Goal: Check status: Check status

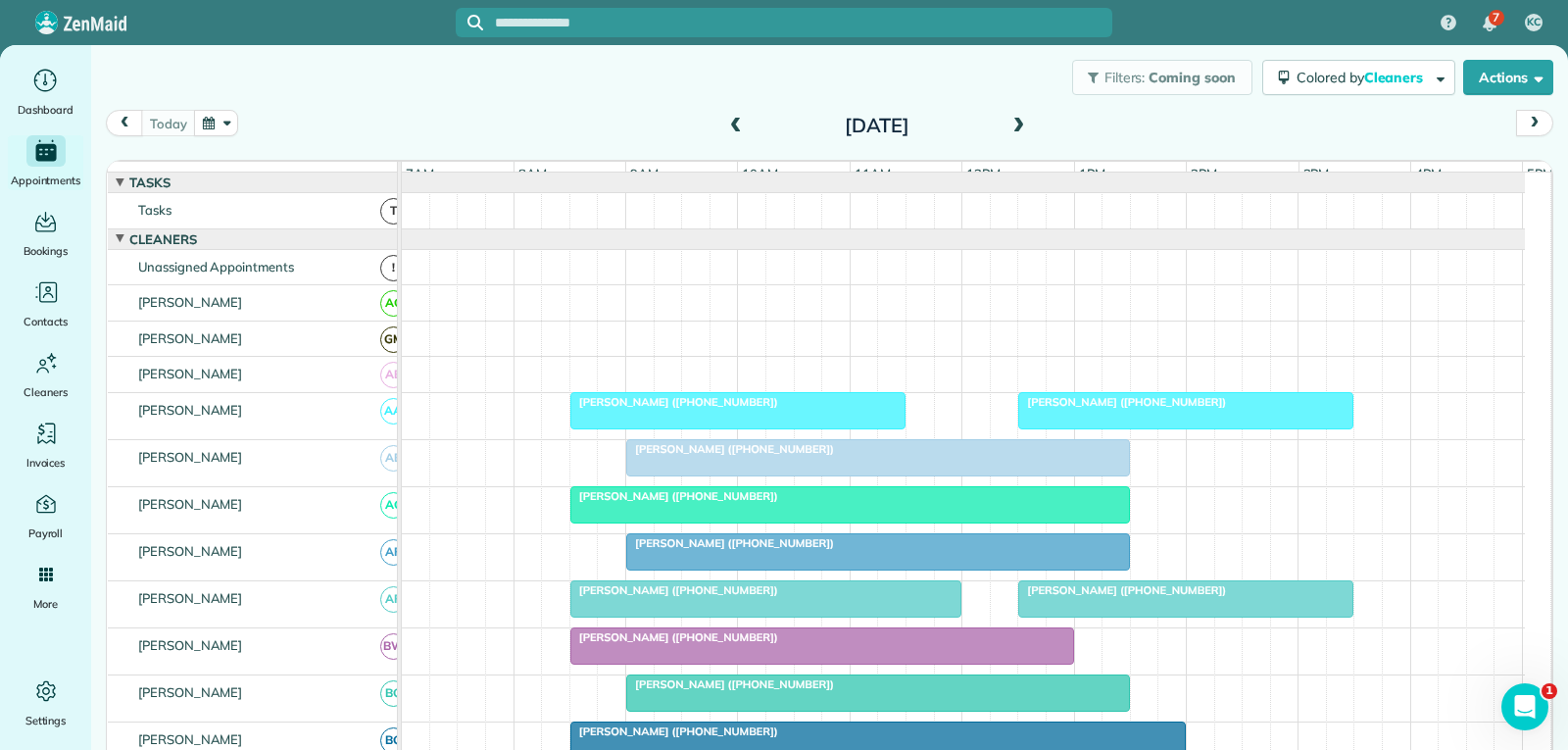
scroll to position [98, 0]
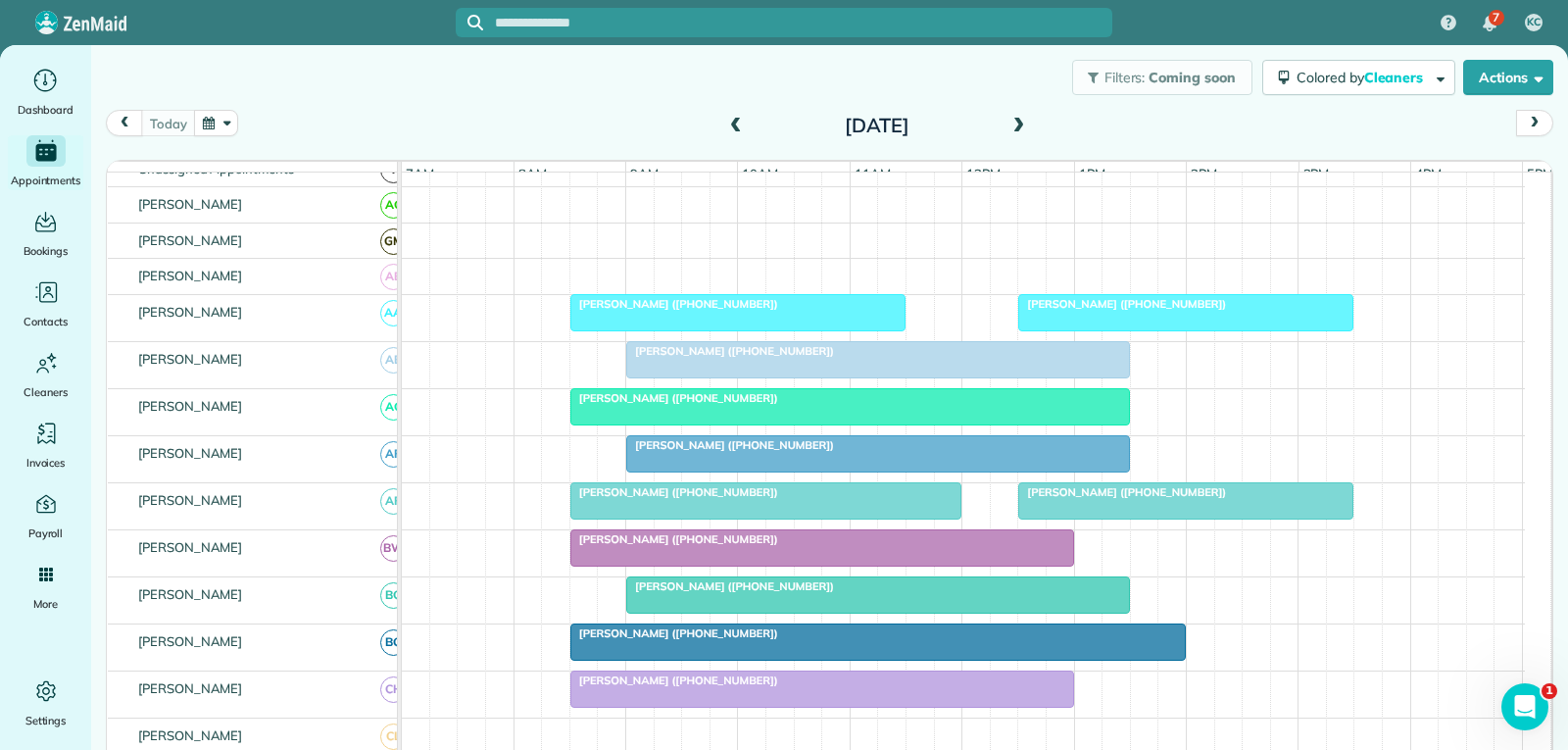
click at [790, 377] on div at bounding box center [878, 360] width 501 height 36
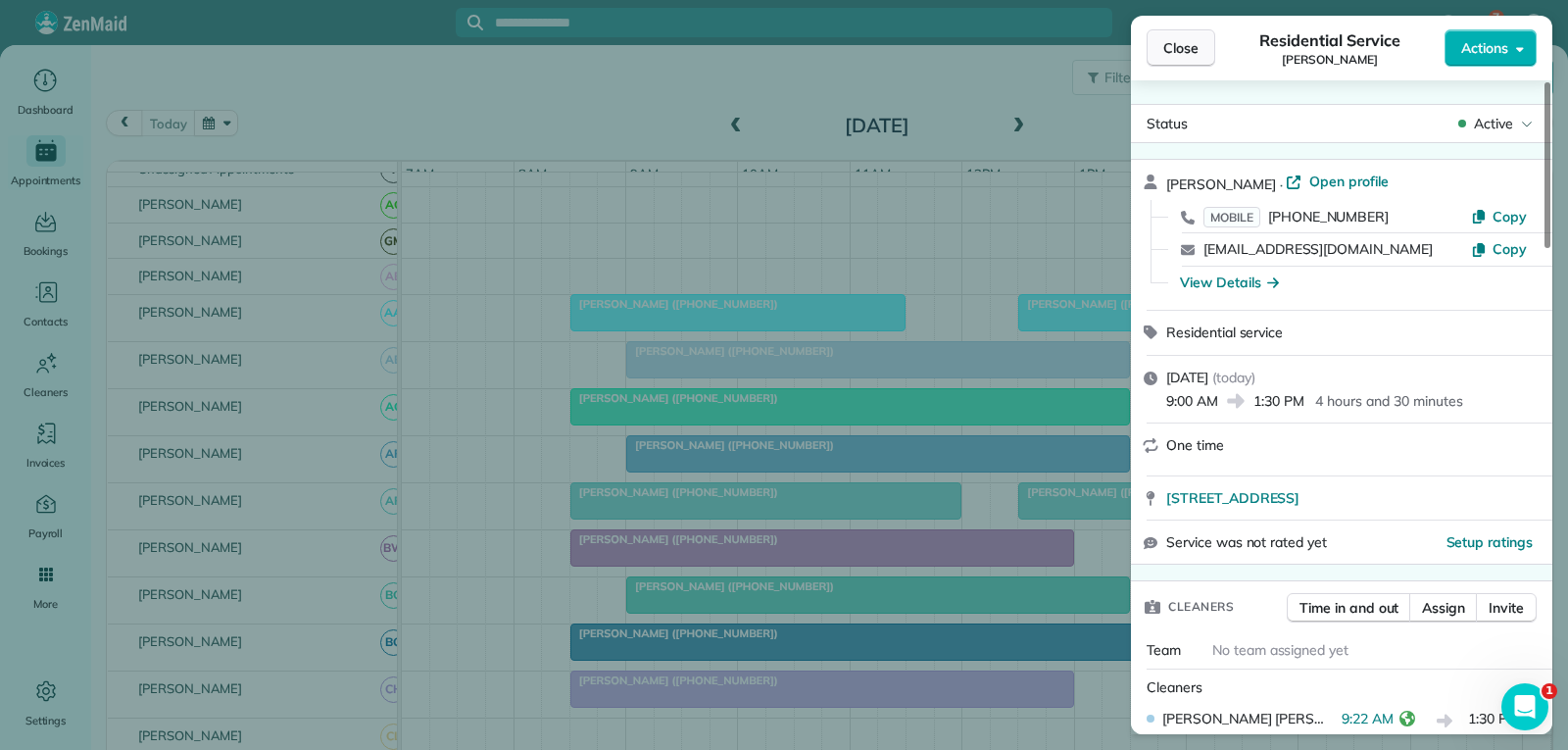
click at [1165, 48] on span "Close" at bounding box center [1181, 49] width 36 height 20
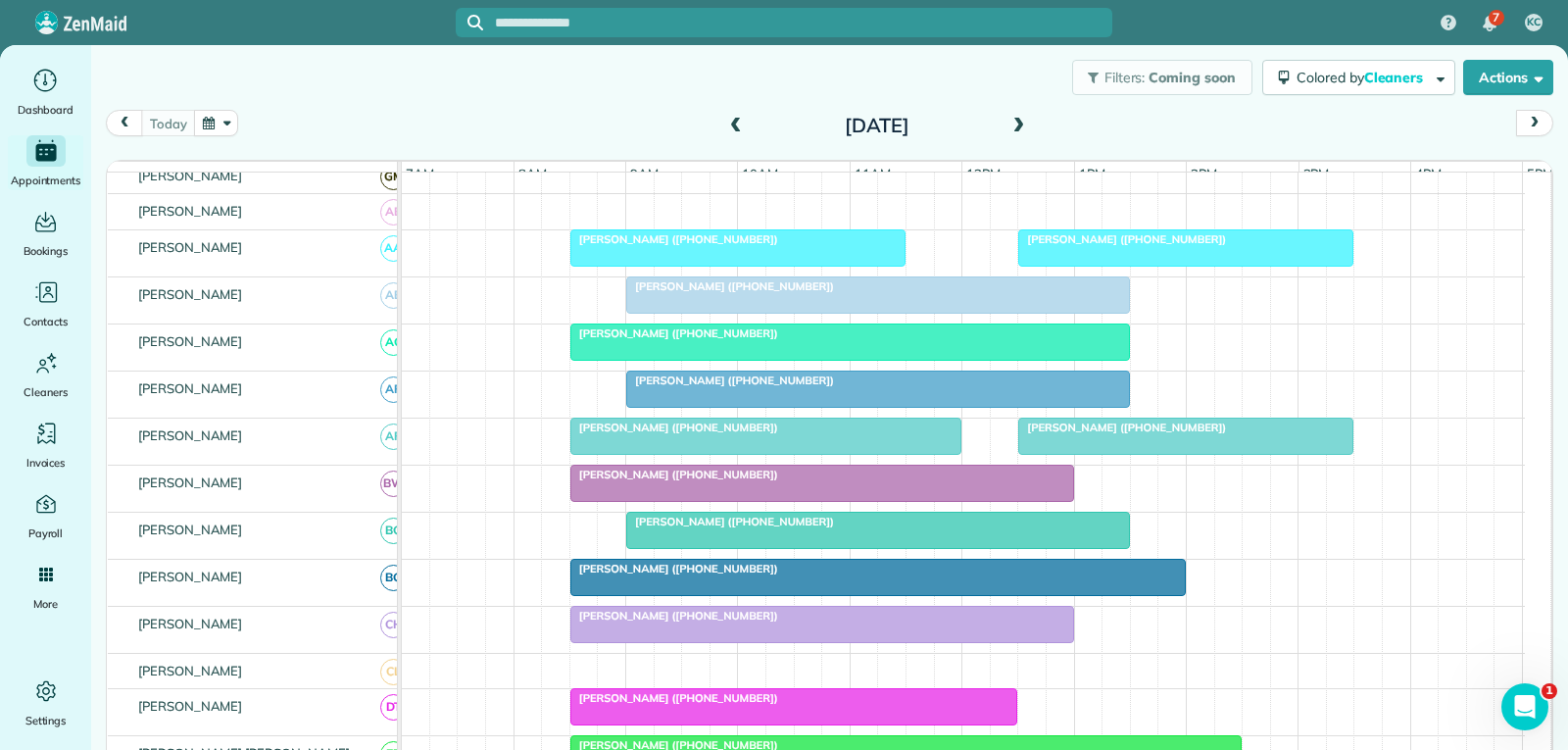
scroll to position [196, 0]
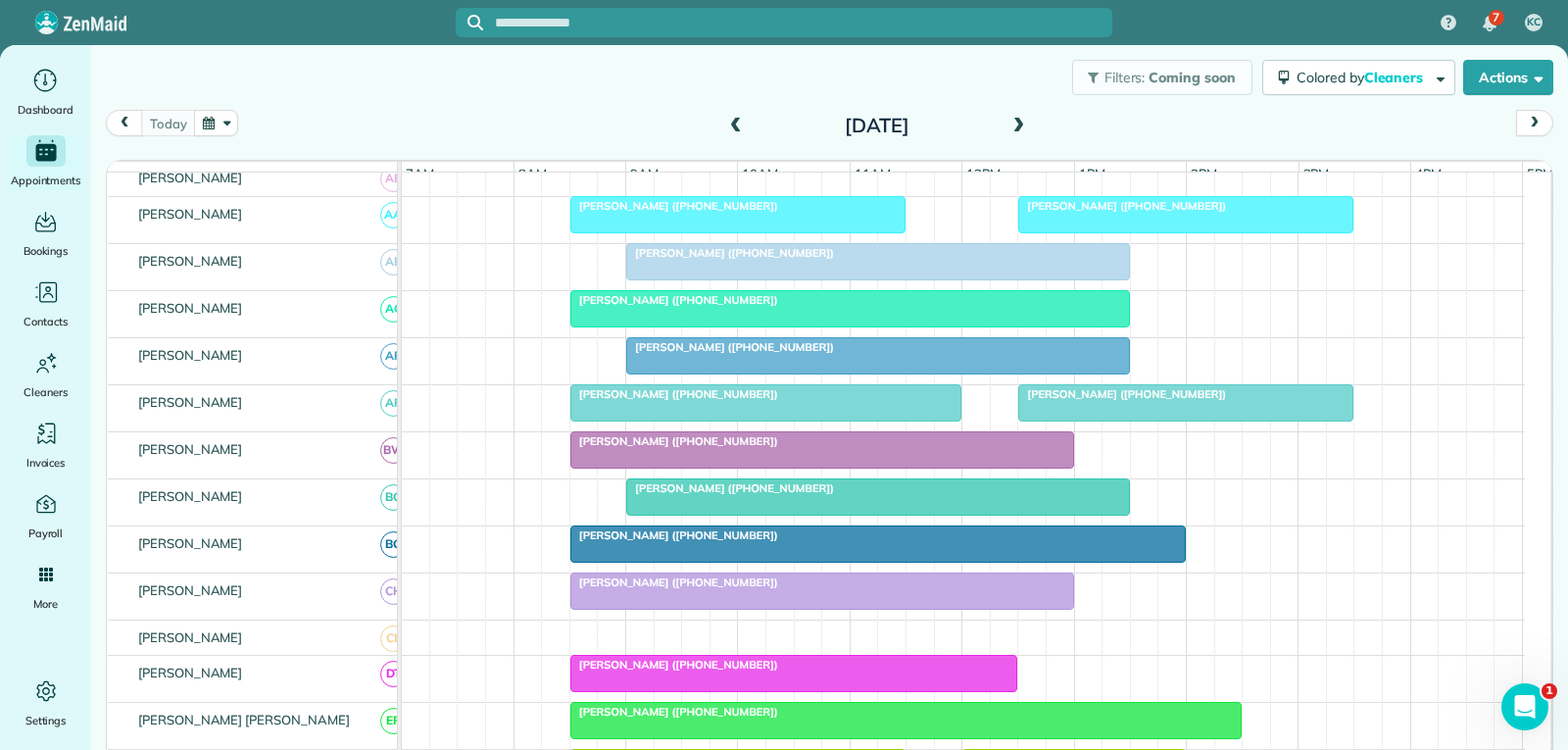
click at [898, 495] on div "[PERSON_NAME] ([PHONE_NUMBER])" at bounding box center [878, 488] width 492 height 14
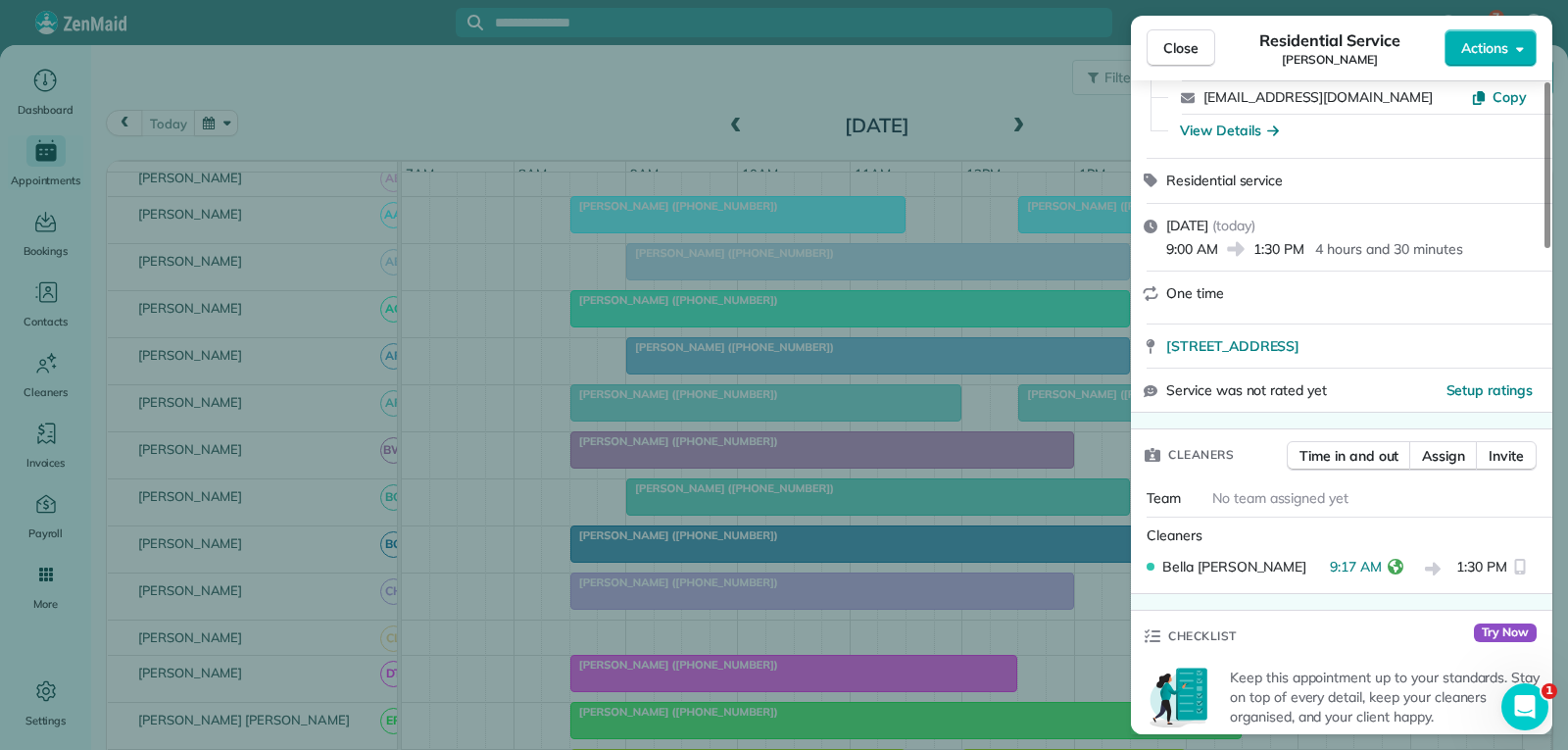
scroll to position [196, 0]
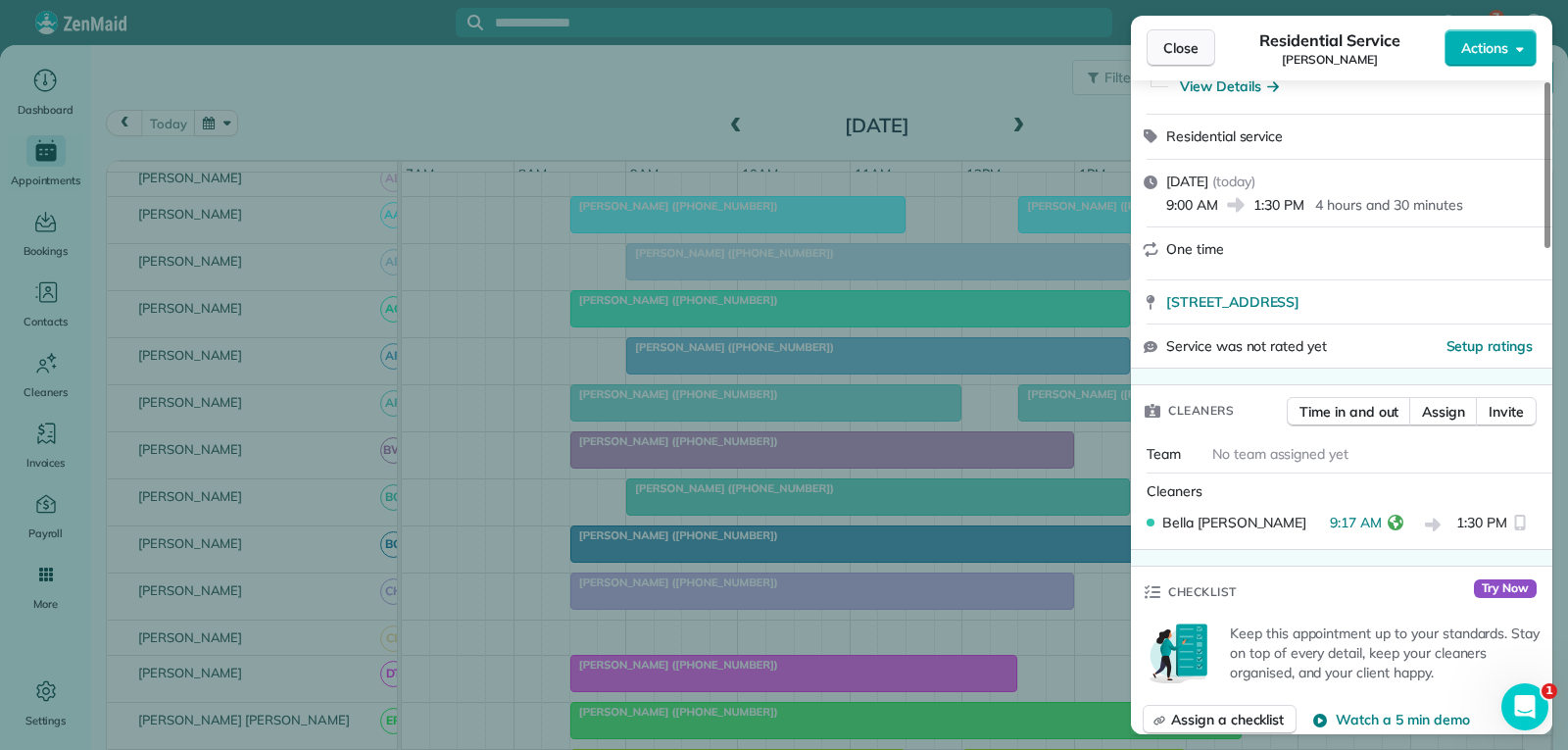
click at [1164, 49] on span "Close" at bounding box center [1181, 49] width 36 height 20
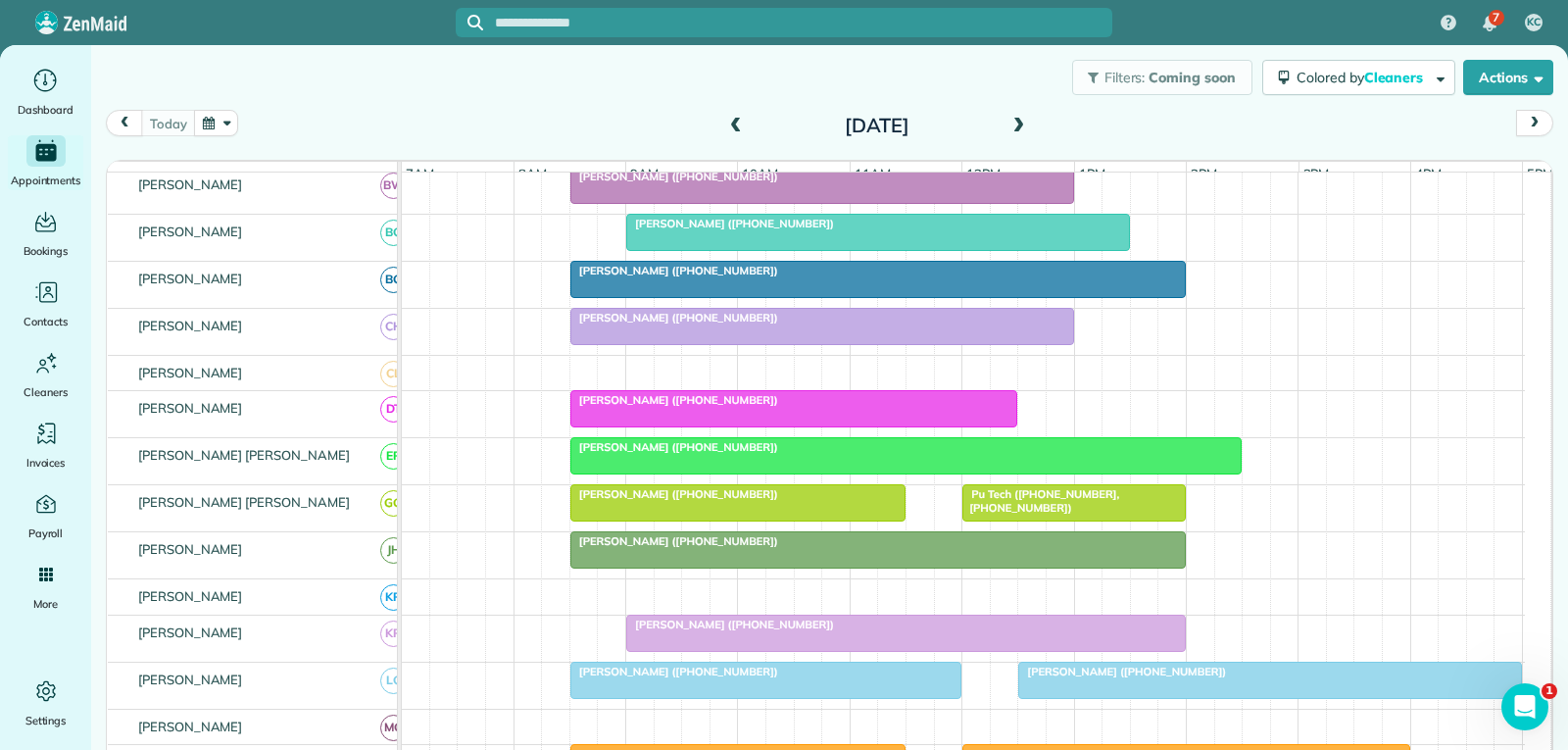
scroll to position [490, 0]
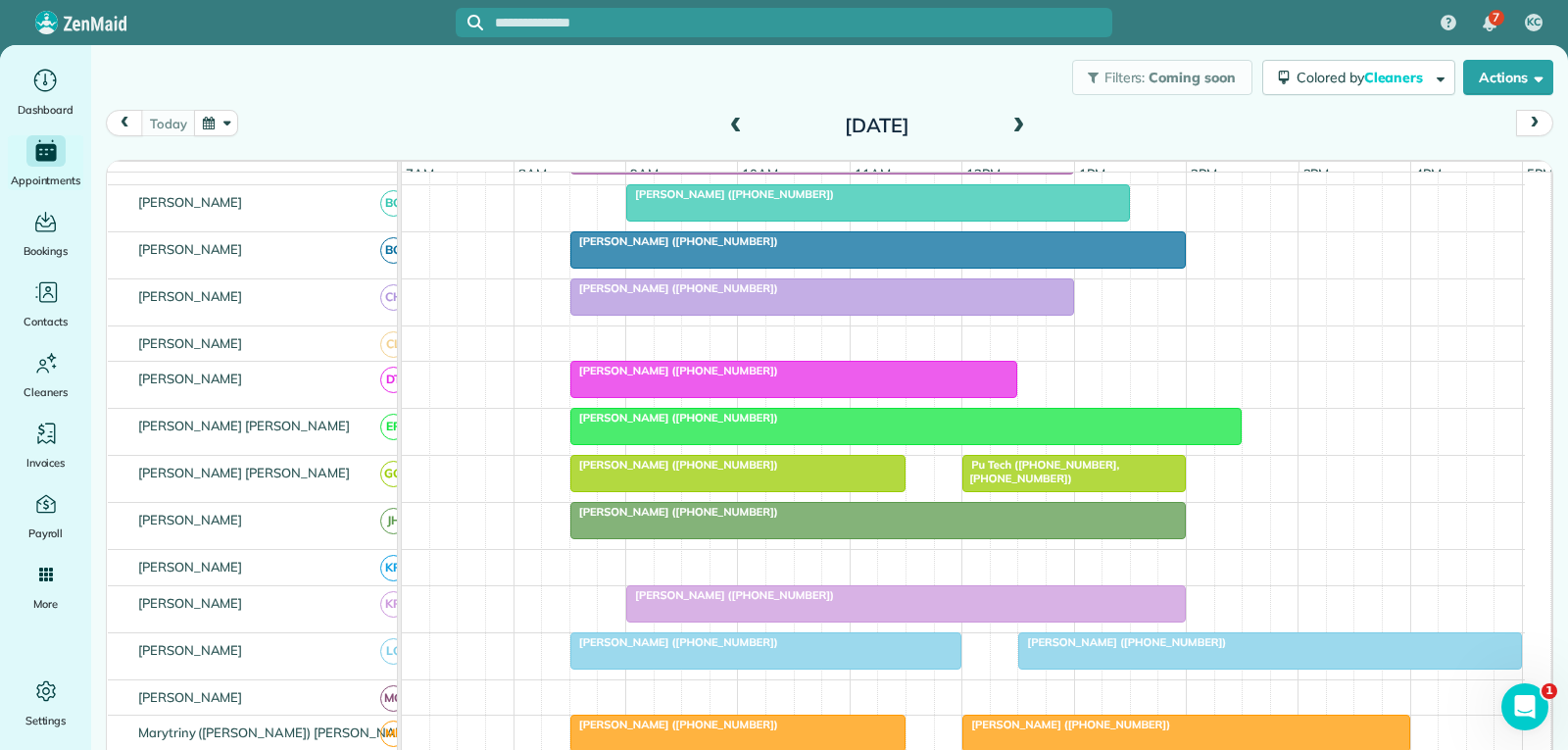
click at [784, 616] on div at bounding box center [905, 604] width 558 height 36
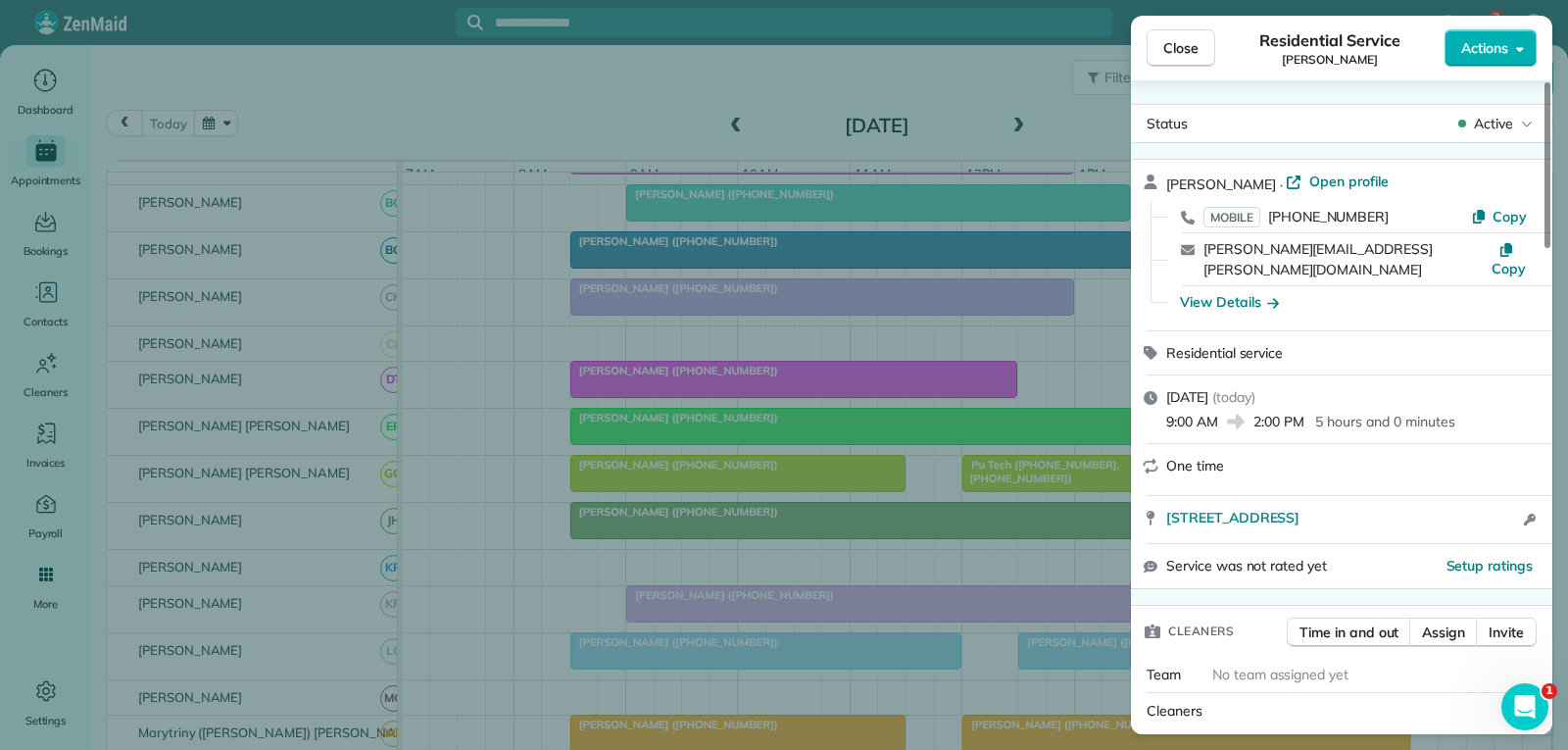
scroll to position [196, 0]
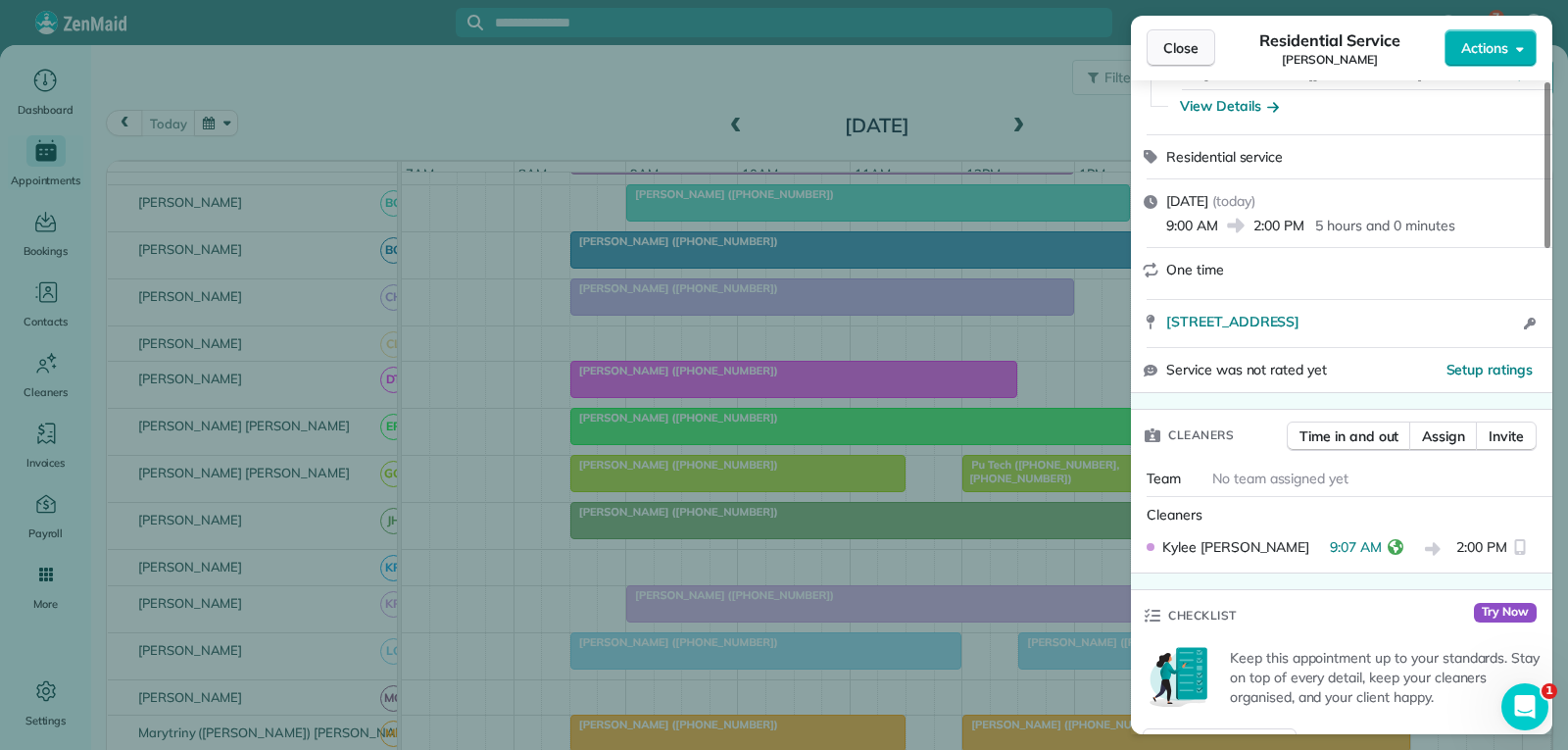
click at [1182, 43] on span "Close" at bounding box center [1181, 49] width 36 height 20
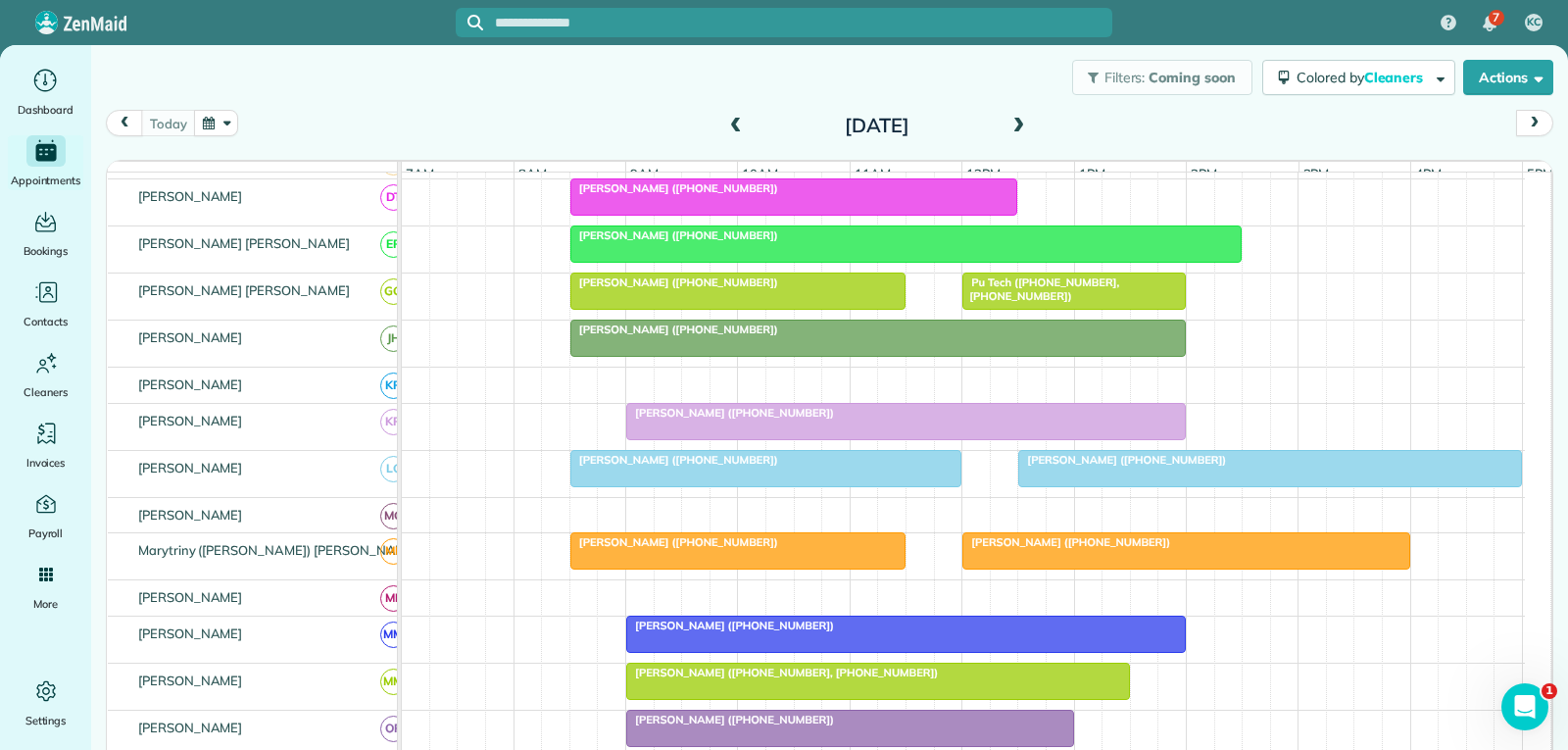
scroll to position [784, 0]
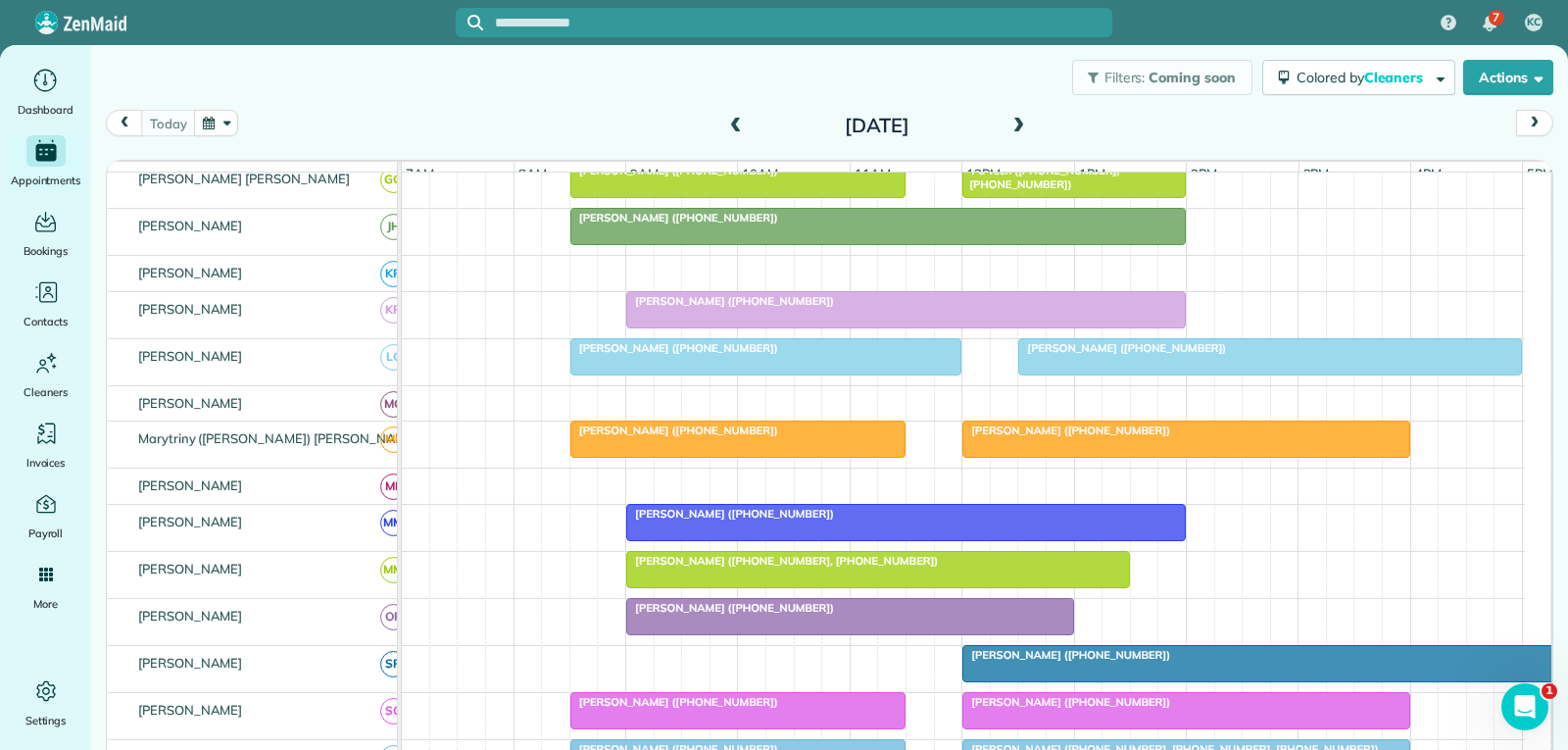
click at [862, 630] on div at bounding box center [850, 616] width 446 height 36
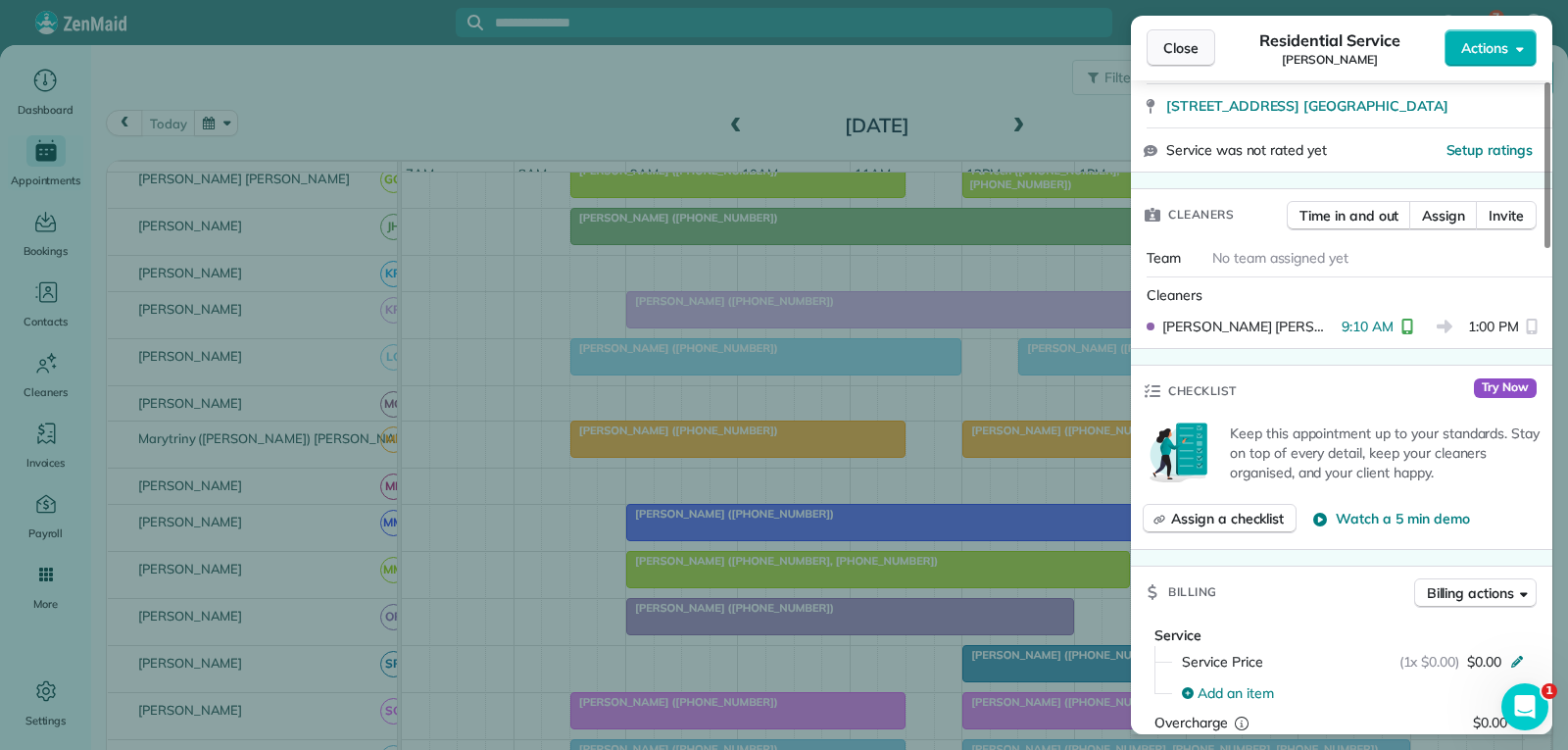
click at [1173, 54] on span "Close" at bounding box center [1181, 49] width 36 height 20
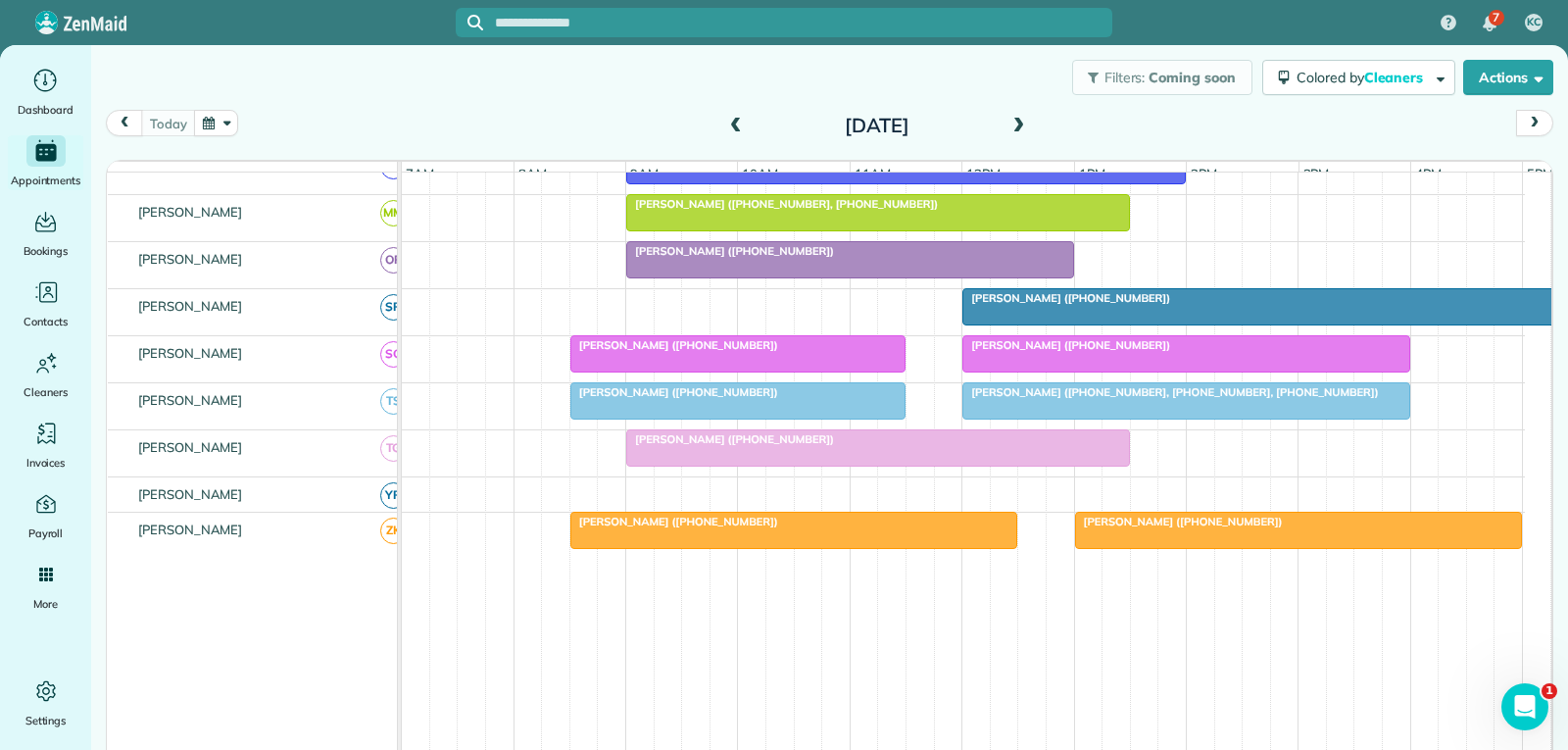
scroll to position [1190, 0]
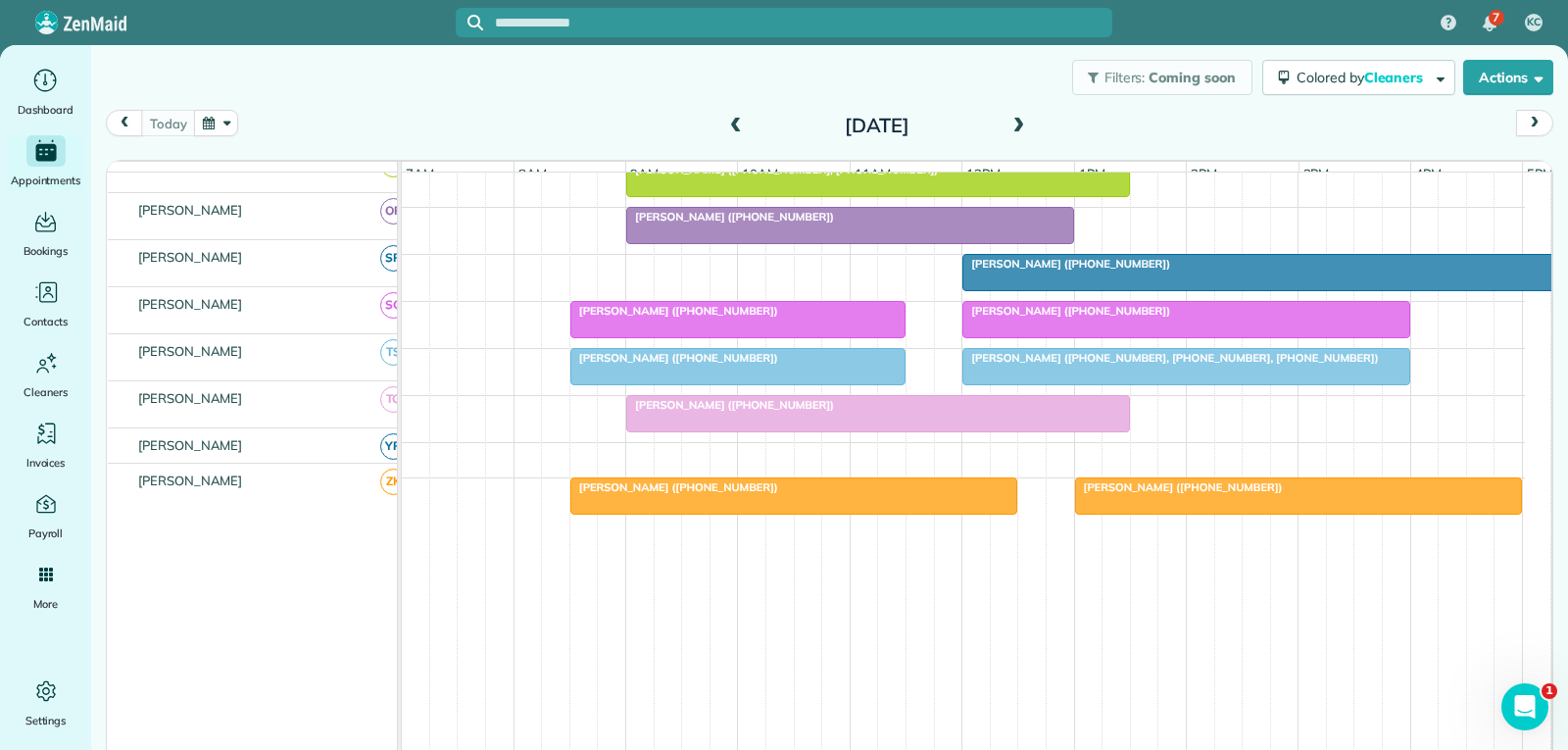
click at [820, 404] on div "[PERSON_NAME] ([PHONE_NUMBER])" at bounding box center [878, 405] width 492 height 14
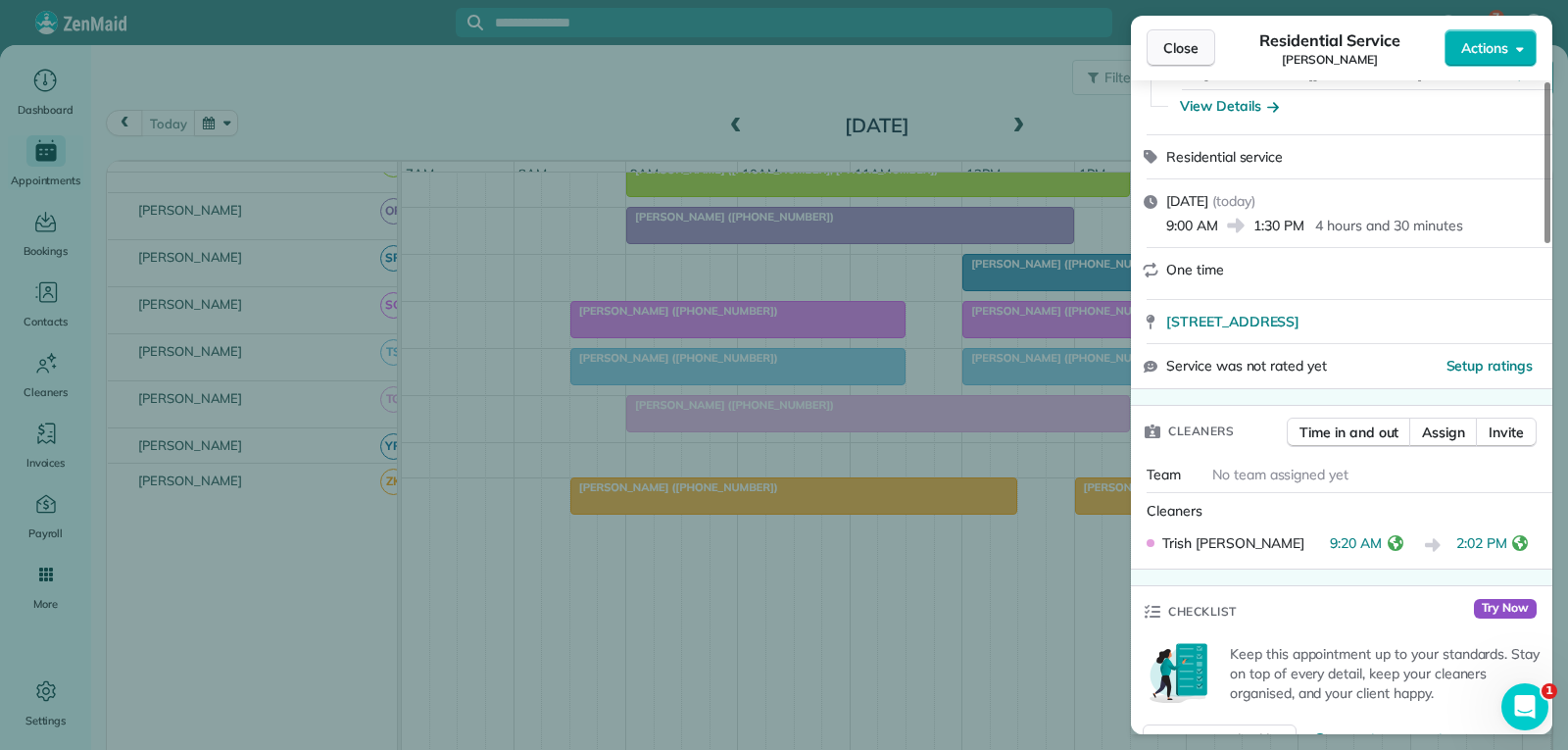
click at [1198, 40] on span "Close" at bounding box center [1181, 49] width 36 height 20
